Goal: Information Seeking & Learning: Learn about a topic

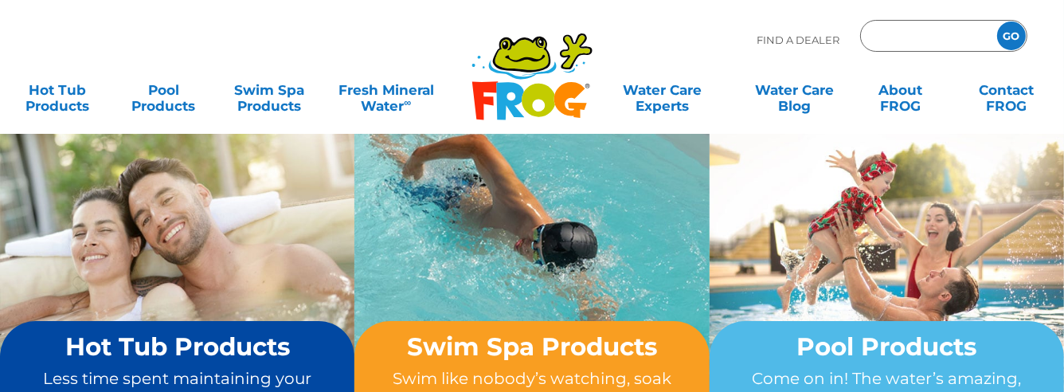
click at [921, 33] on input "Zip Code Form" at bounding box center [927, 36] width 108 height 23
type input "55038"
click at [997, 22] on input "GO" at bounding box center [1011, 36] width 29 height 29
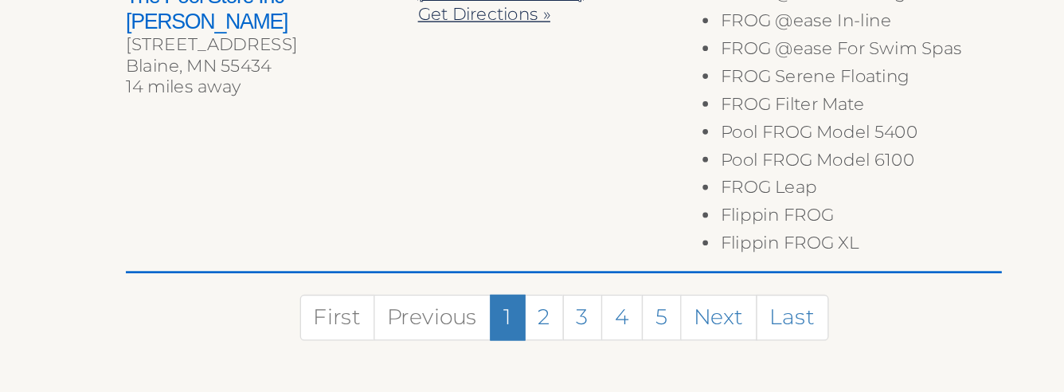
scroll to position [1349, 0]
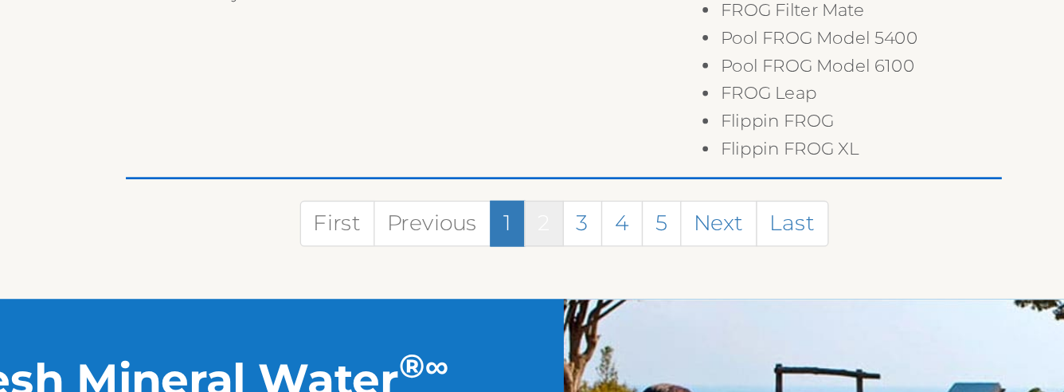
click at [511, 270] on link "2" at bounding box center [516, 266] width 29 height 34
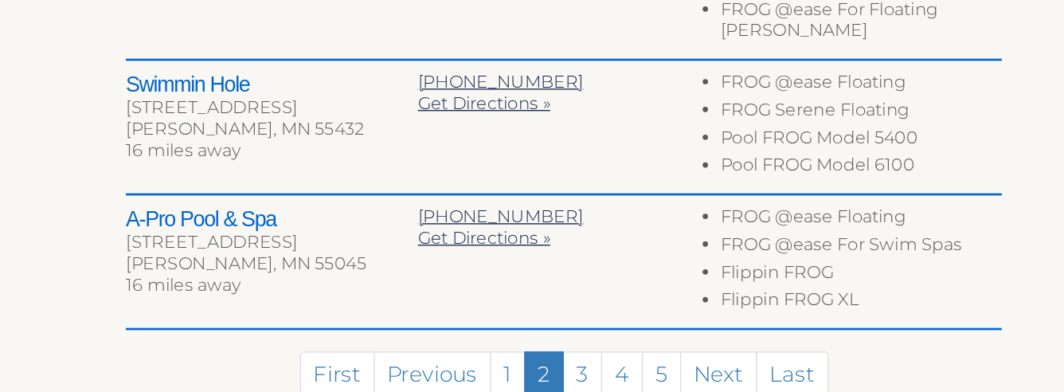
scroll to position [1070, 0]
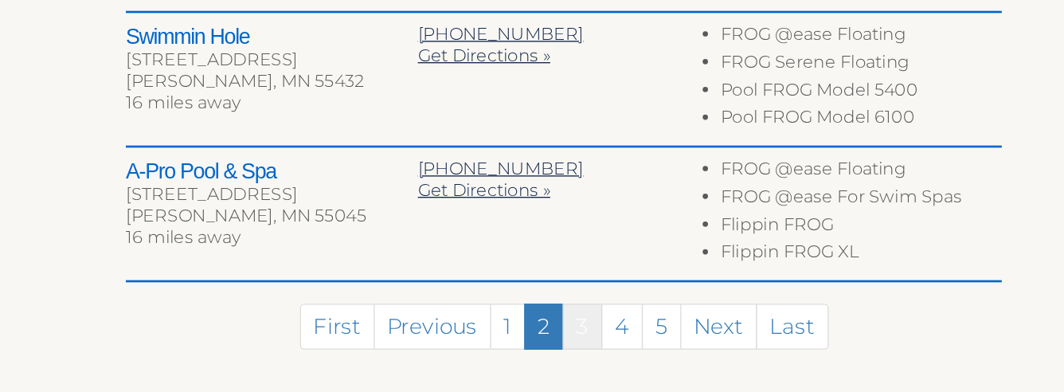
click at [548, 326] on link "3" at bounding box center [545, 343] width 29 height 34
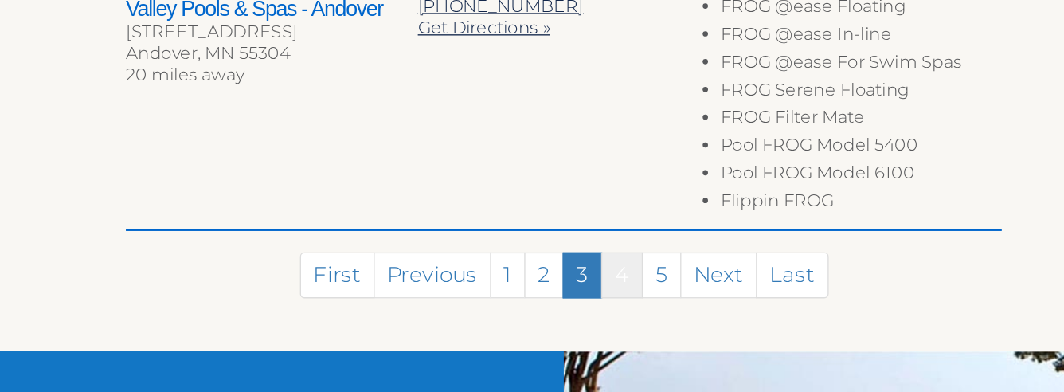
click at [585, 287] on link "4" at bounding box center [575, 304] width 31 height 34
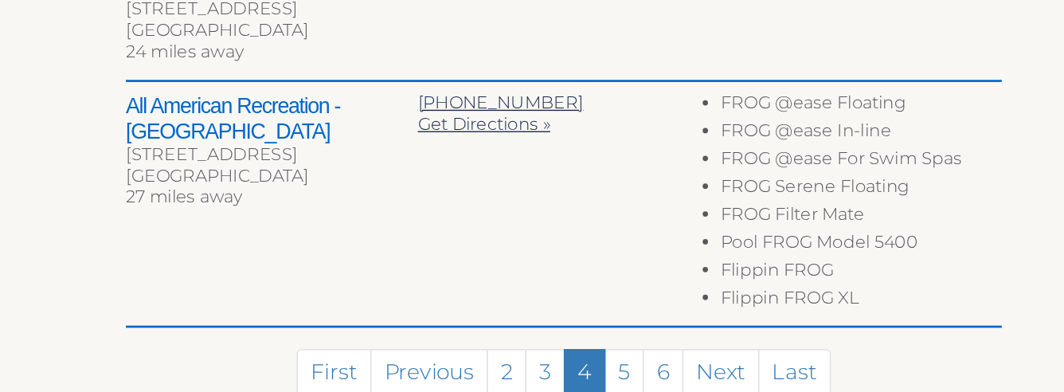
scroll to position [1077, 0]
click at [580, 359] on link "5" at bounding box center [576, 376] width 29 height 34
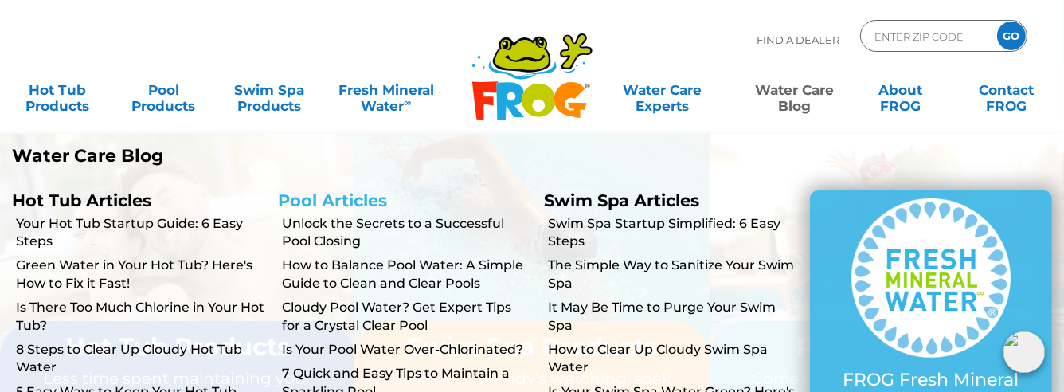
click at [357, 195] on link "Pool Articles" at bounding box center [332, 200] width 109 height 20
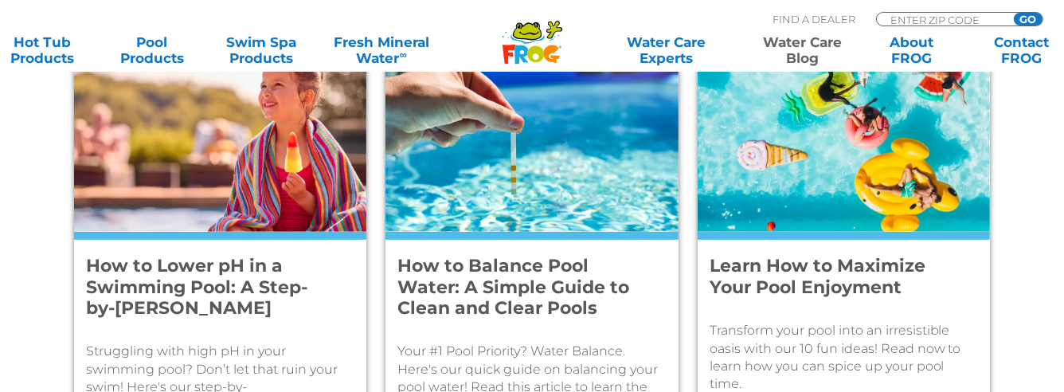
scroll to position [734, 0]
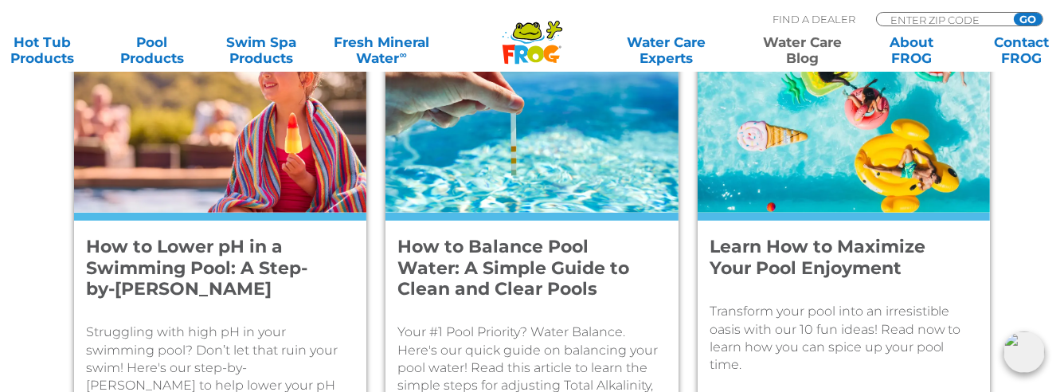
click at [170, 271] on h4 "How to Lower pH in a Swimming Pool: A Step-by-[PERSON_NAME]" at bounding box center [209, 268] width 247 height 63
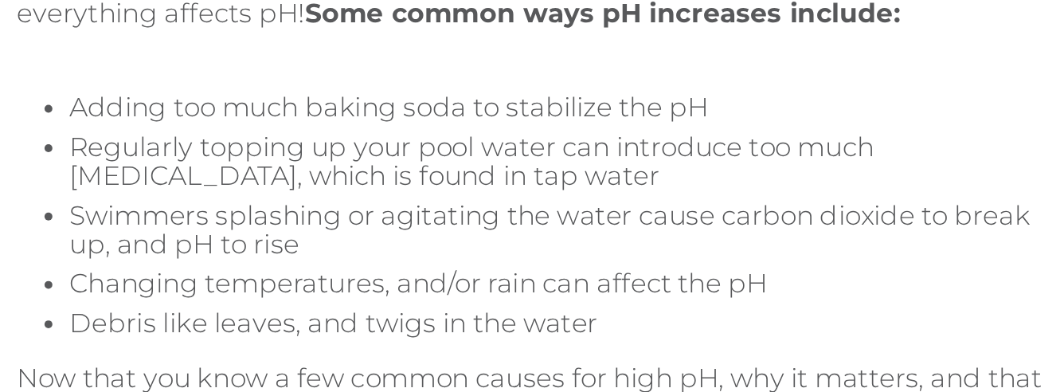
scroll to position [1396, 0]
